Goal: Information Seeking & Learning: Find specific fact

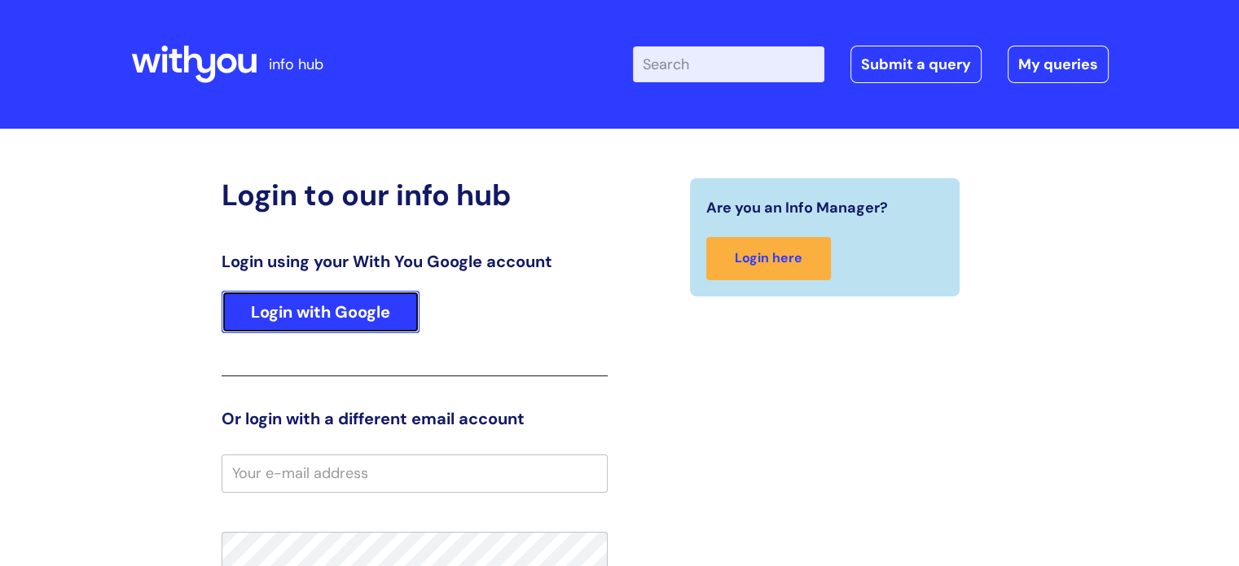
click at [335, 307] on link "Login with Google" at bounding box center [321, 312] width 198 height 42
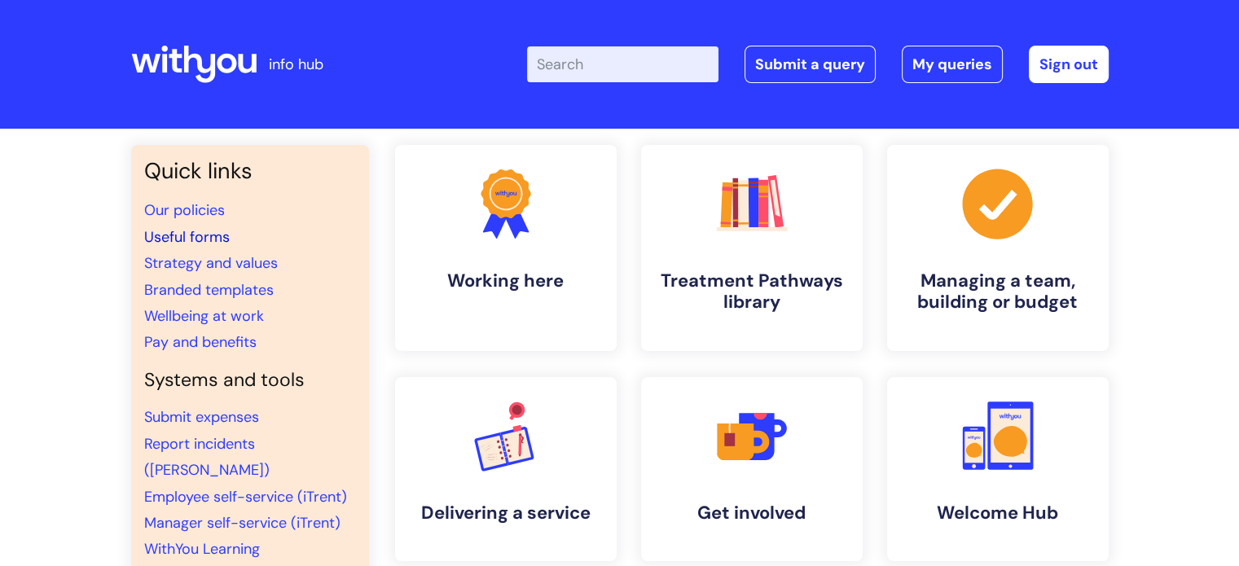
click at [194, 240] on link "Useful forms" at bounding box center [187, 237] width 86 height 20
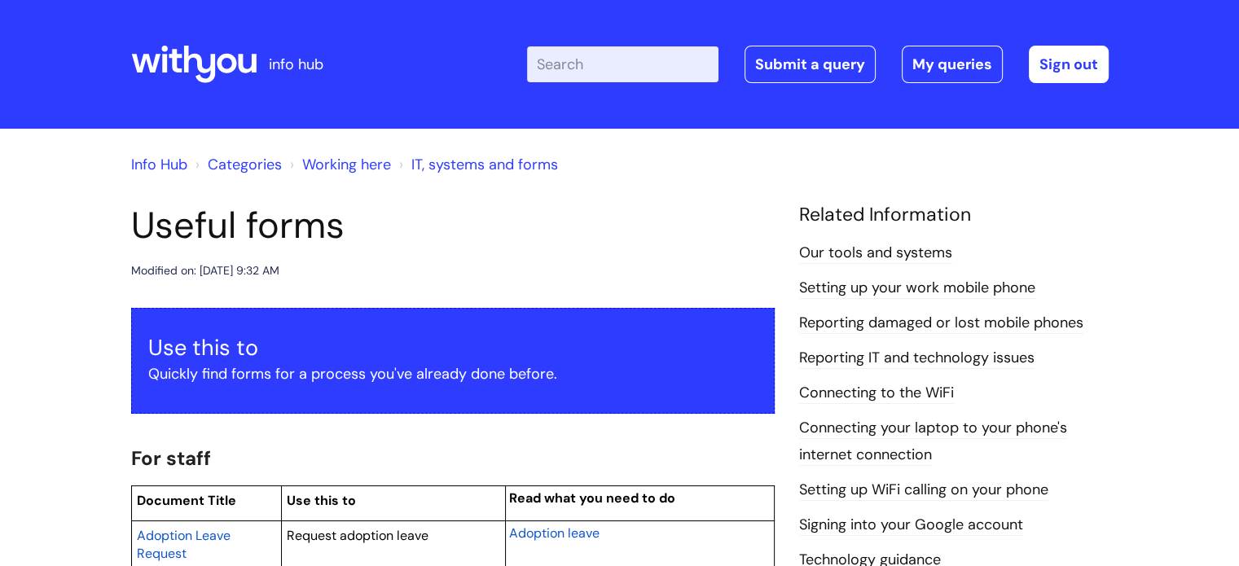
click at [632, 46] on input "Enter your search term here..." at bounding box center [622, 64] width 191 height 36
type input "ID badge"
click button "Search" at bounding box center [0, 0] width 0 height 0
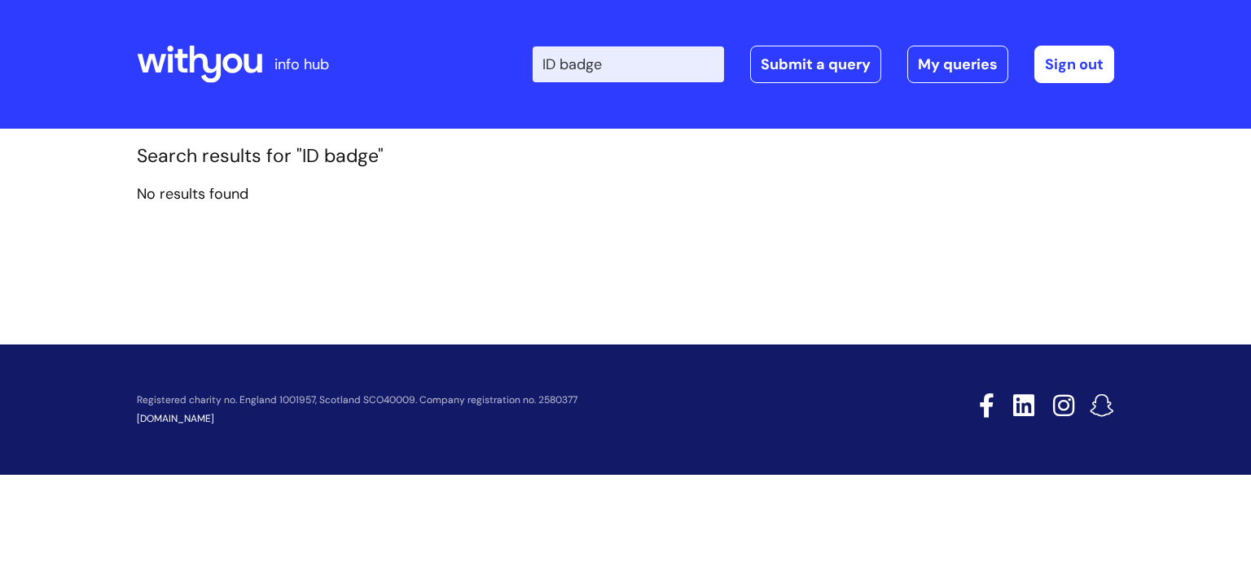
click at [632, 64] on input "ID badge" at bounding box center [628, 64] width 191 height 36
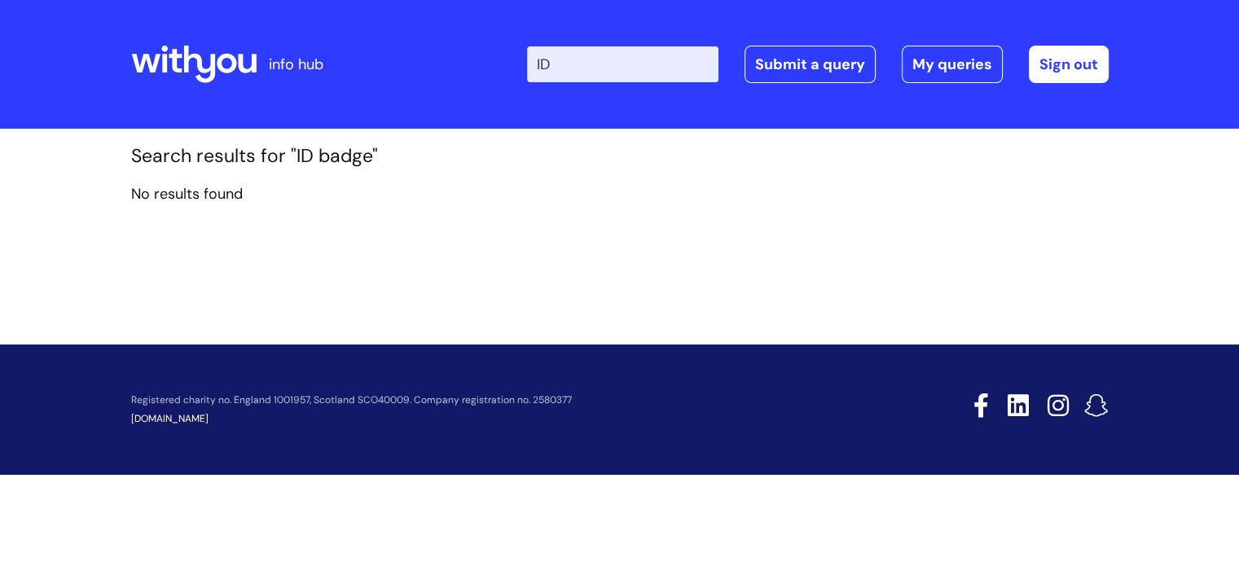
type input "I"
